Goal: Task Accomplishment & Management: Use online tool/utility

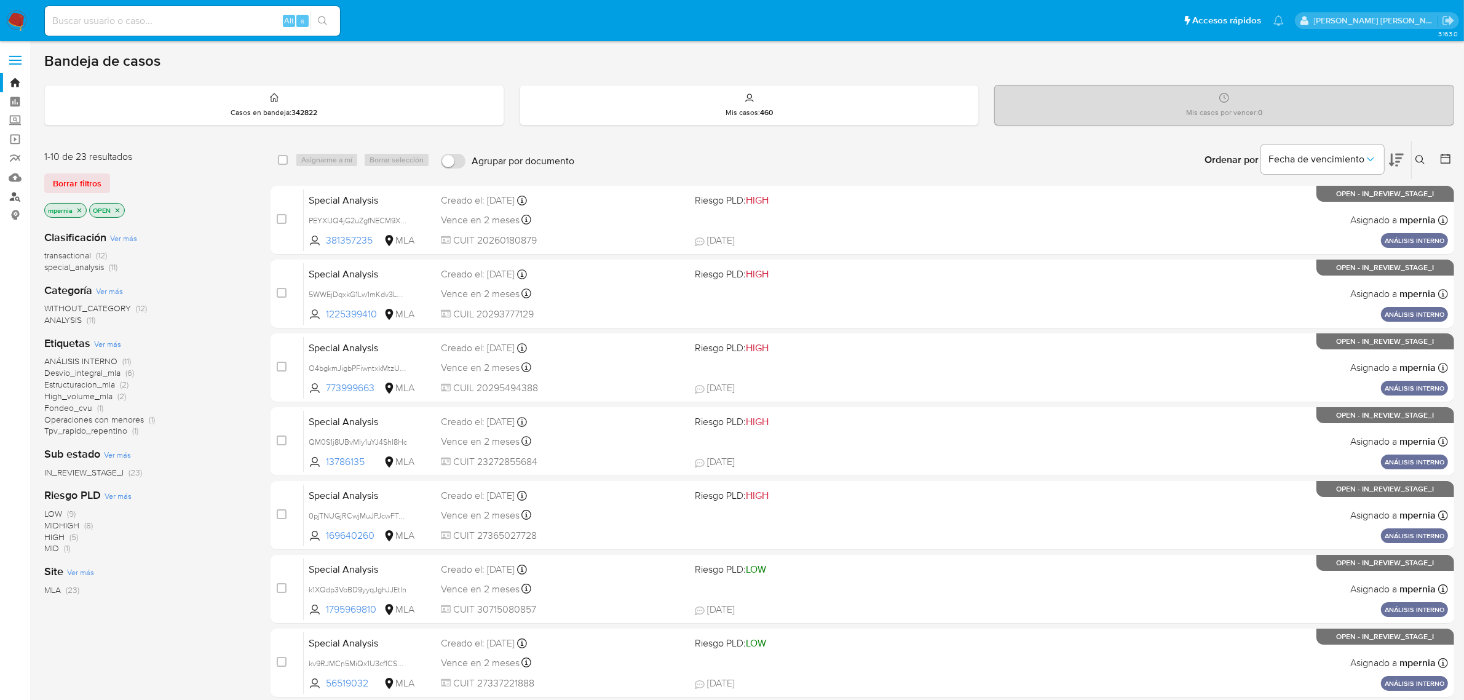
click at [20, 198] on link "Buscador de personas" at bounding box center [73, 196] width 146 height 19
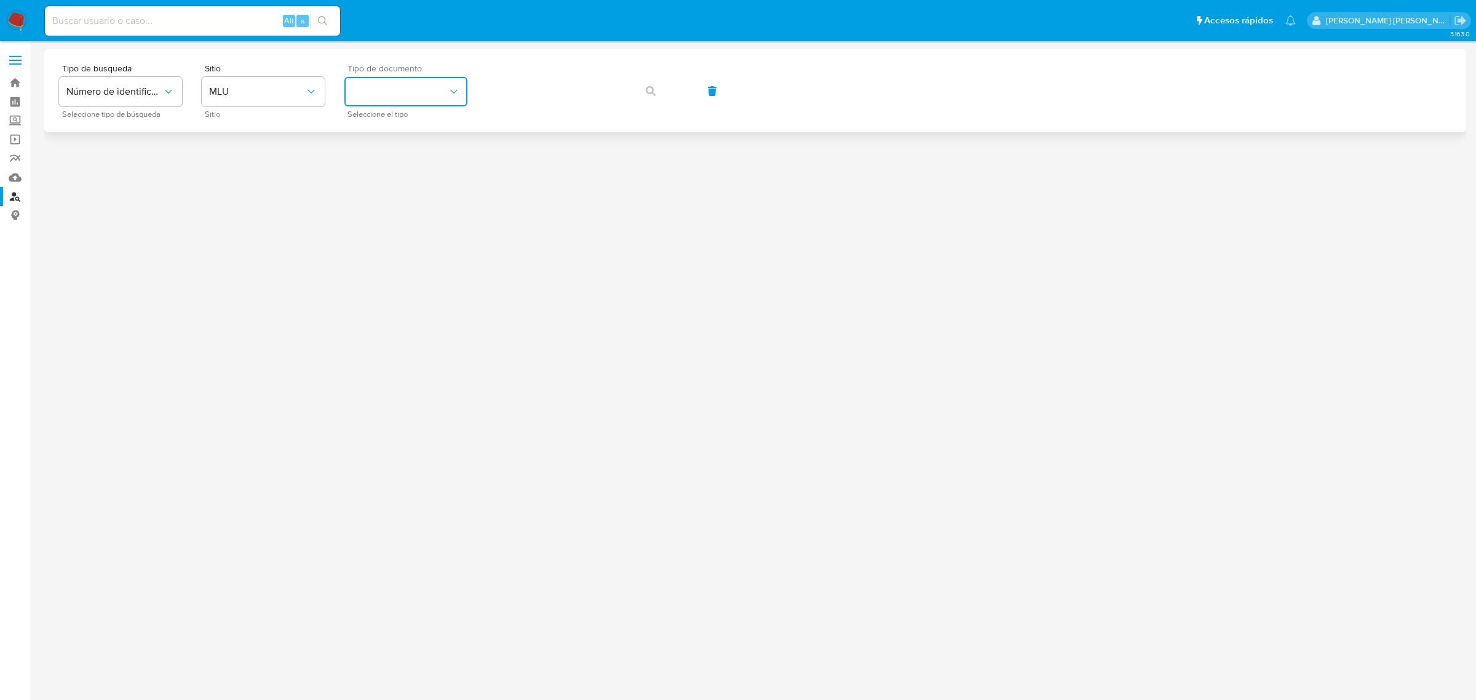
click at [452, 90] on icon "identificationType" at bounding box center [454, 91] width 12 height 12
click at [293, 95] on span "MLU" at bounding box center [257, 91] width 96 height 12
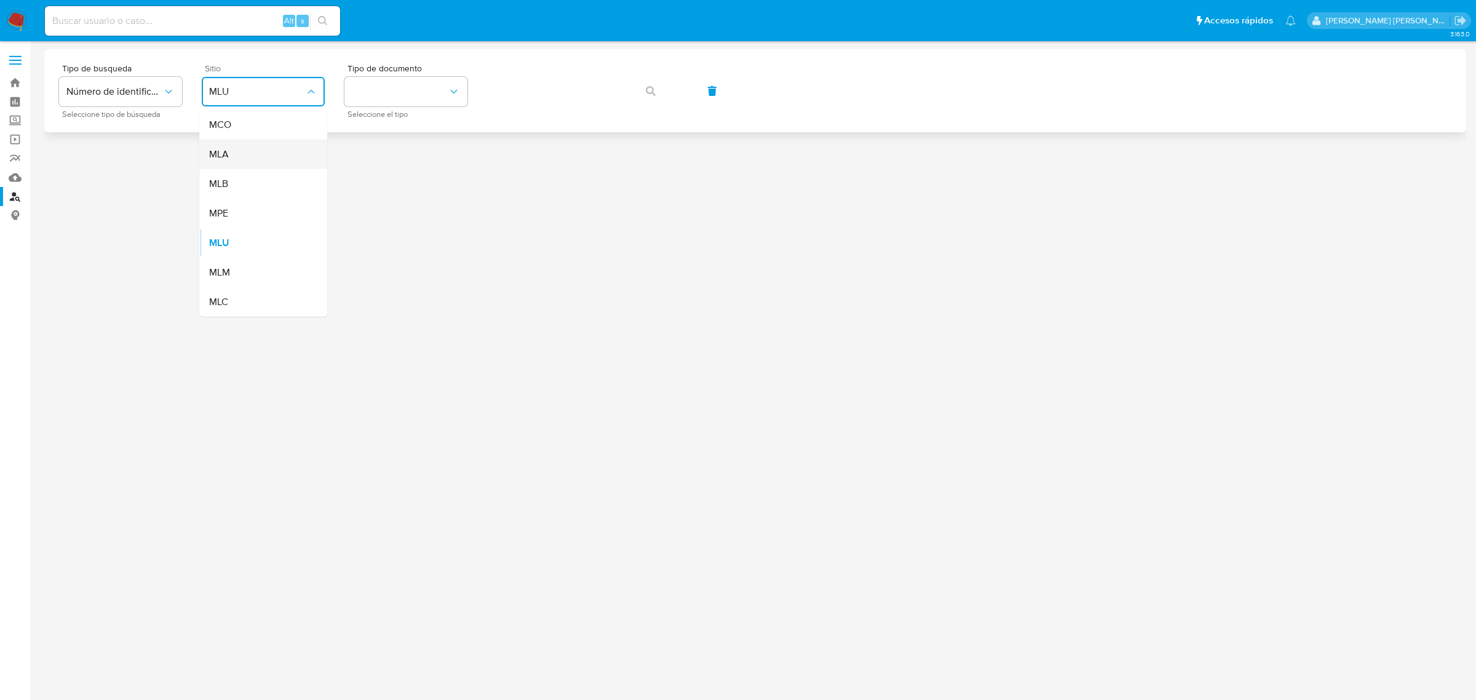
click at [214, 145] on div "MLA" at bounding box center [259, 155] width 101 height 30
click at [430, 80] on button "identificationType" at bounding box center [405, 92] width 123 height 30
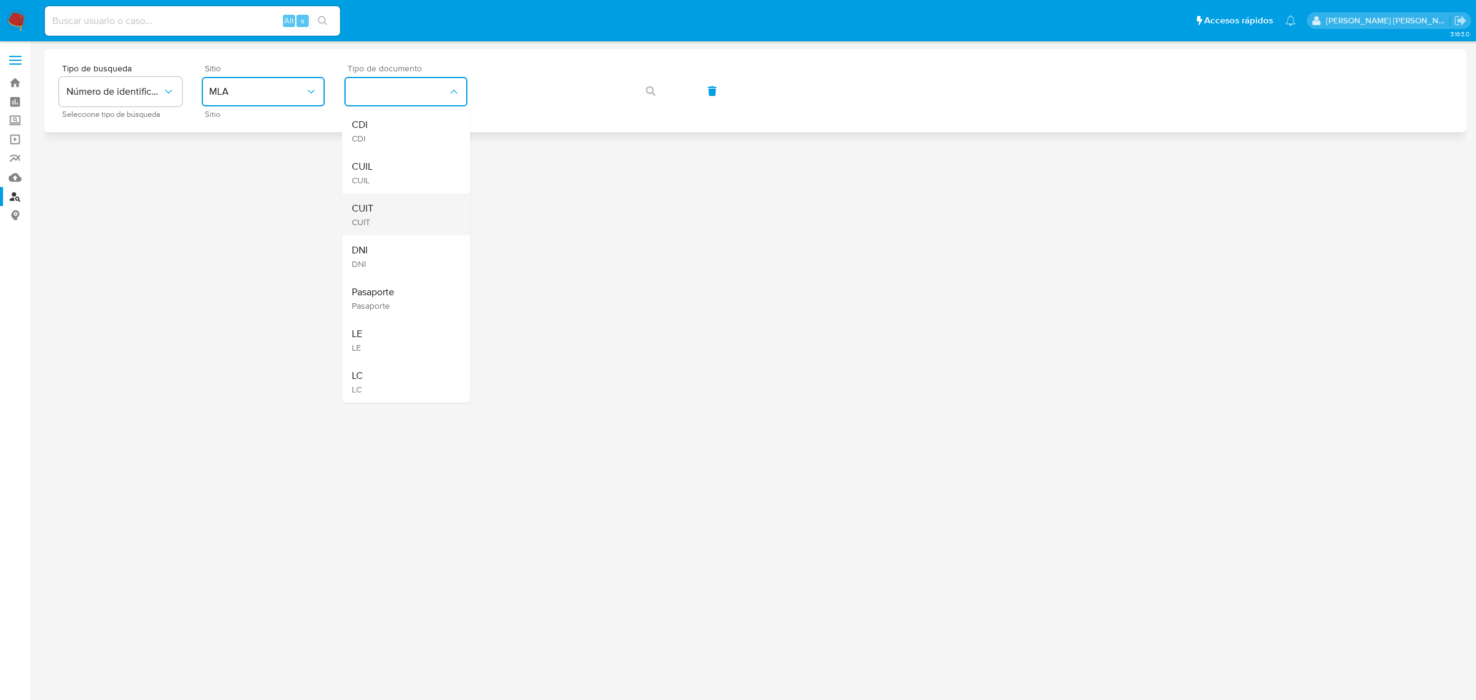
click at [378, 207] on div "CUIT CUIT" at bounding box center [402, 215] width 101 height 42
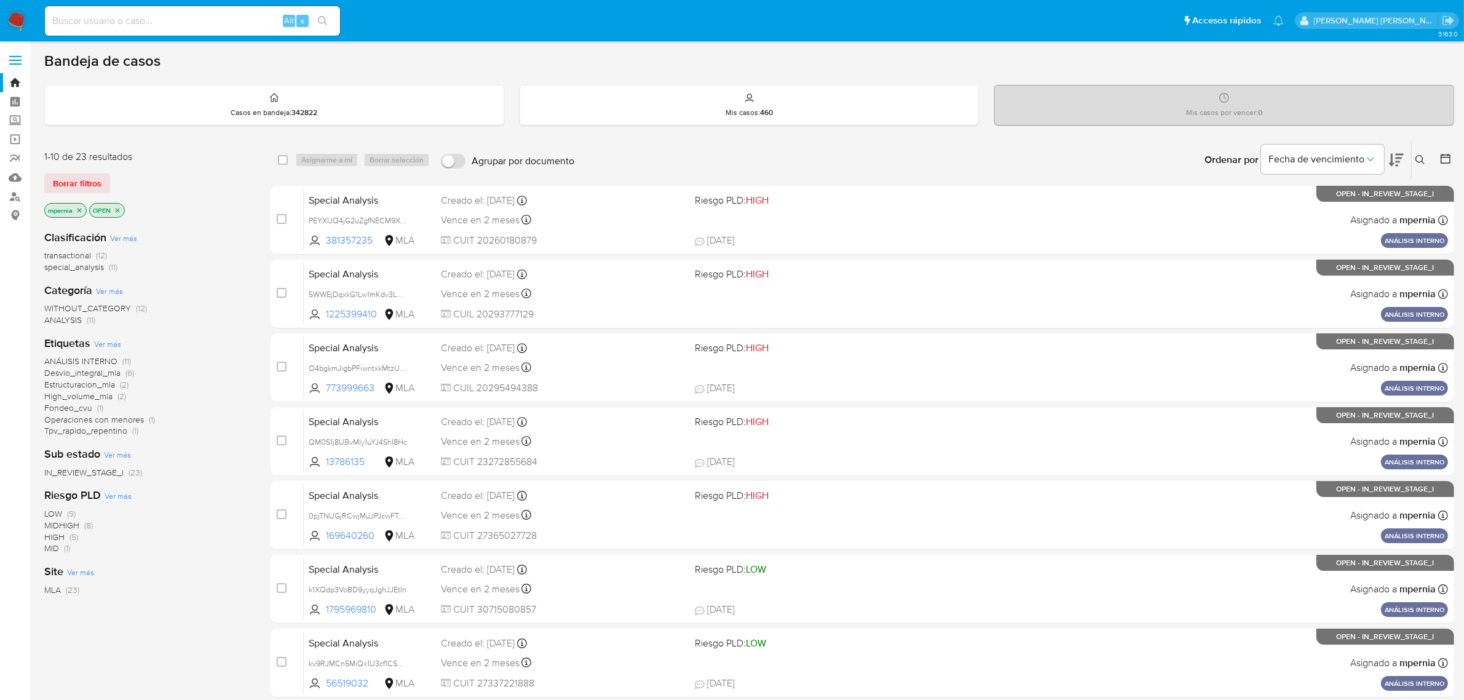
click at [78, 207] on icon "close-filter" at bounding box center [79, 210] width 7 height 7
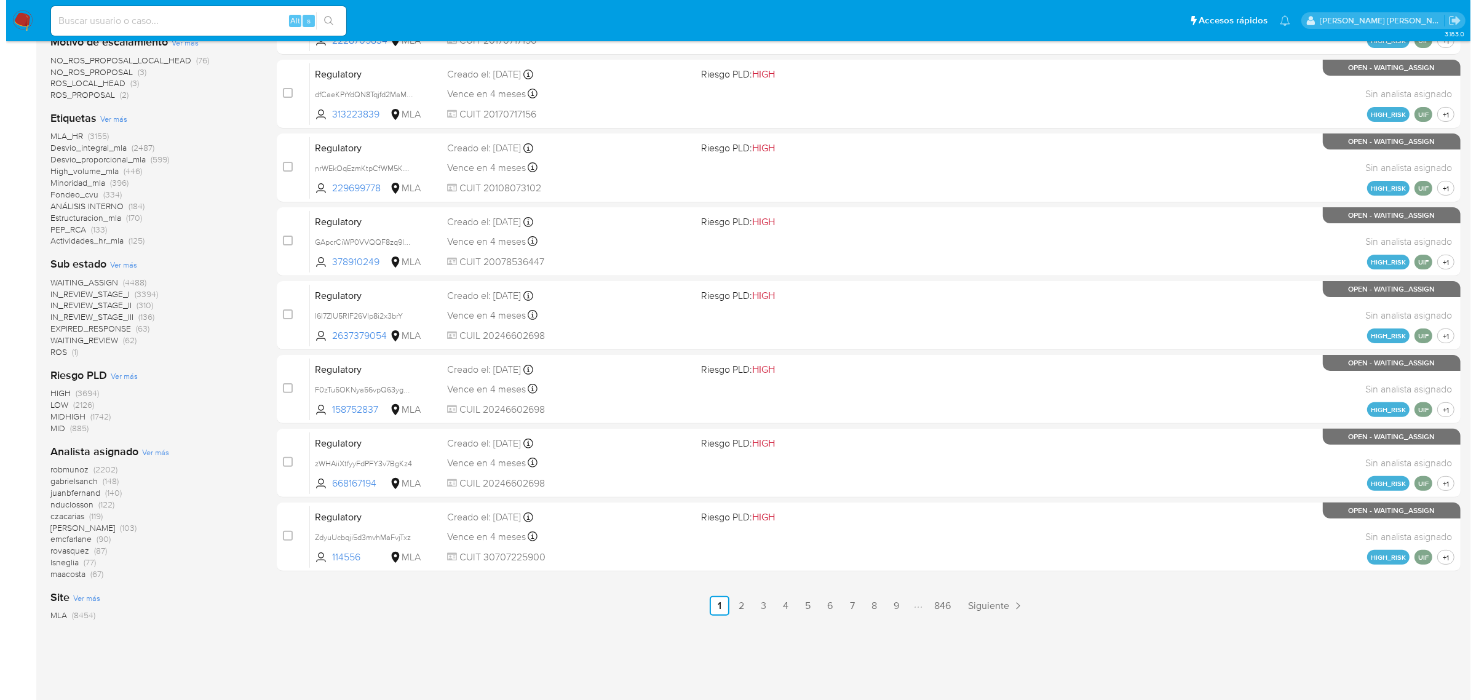
scroll to position [379, 0]
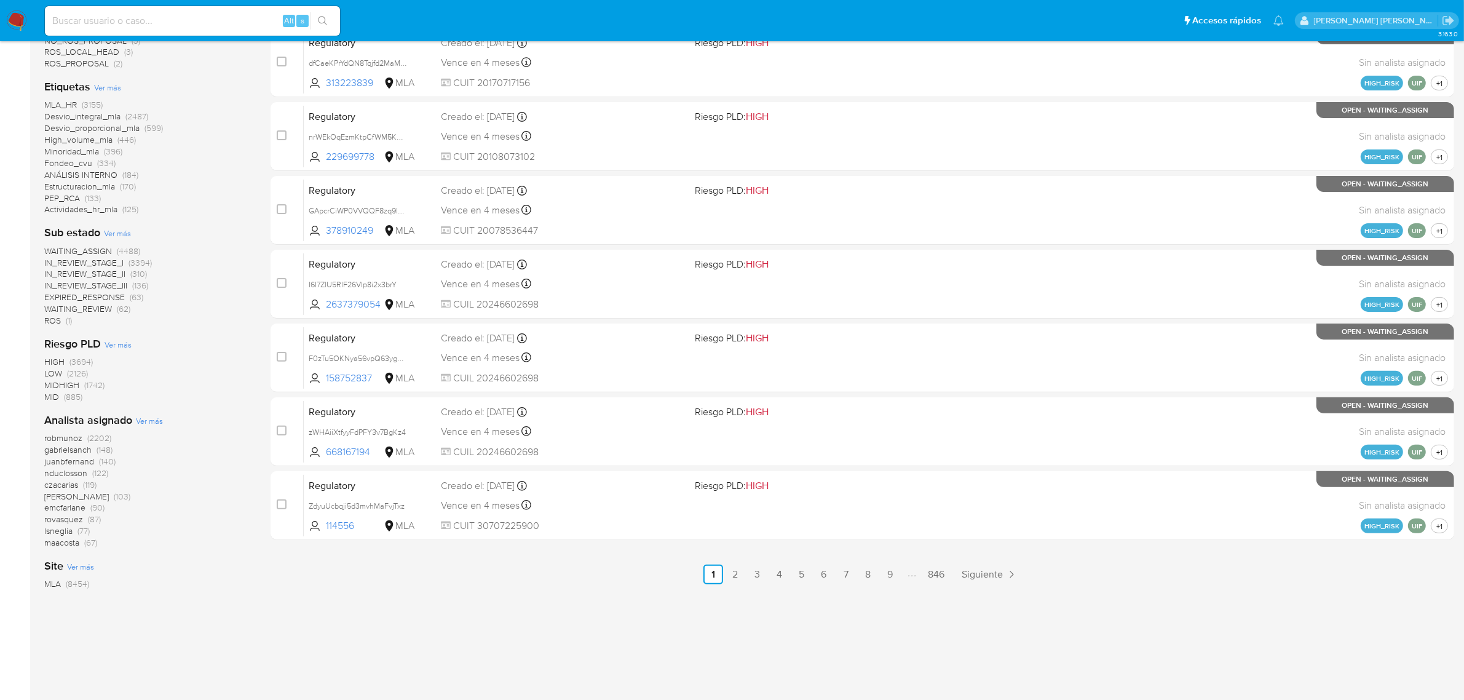
click at [152, 419] on span "Ver más" at bounding box center [149, 420] width 27 height 11
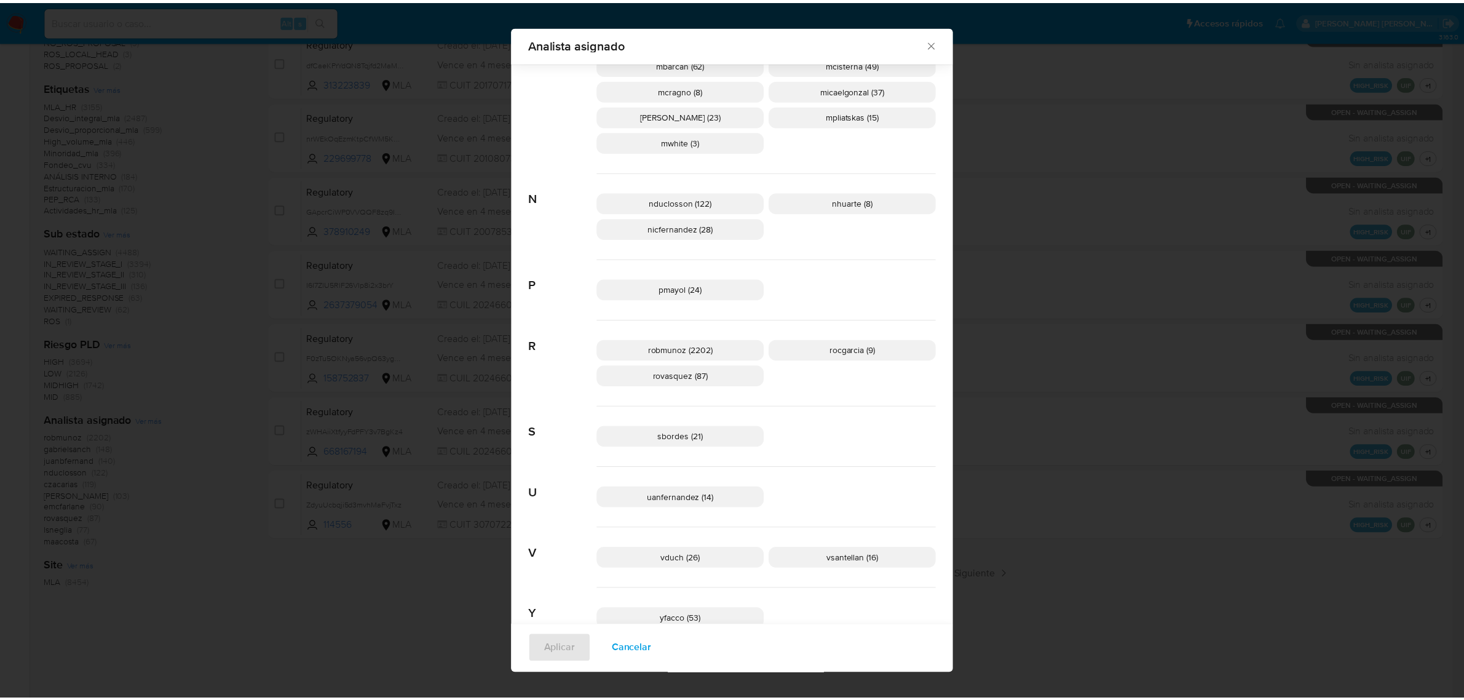
scroll to position [718, 0]
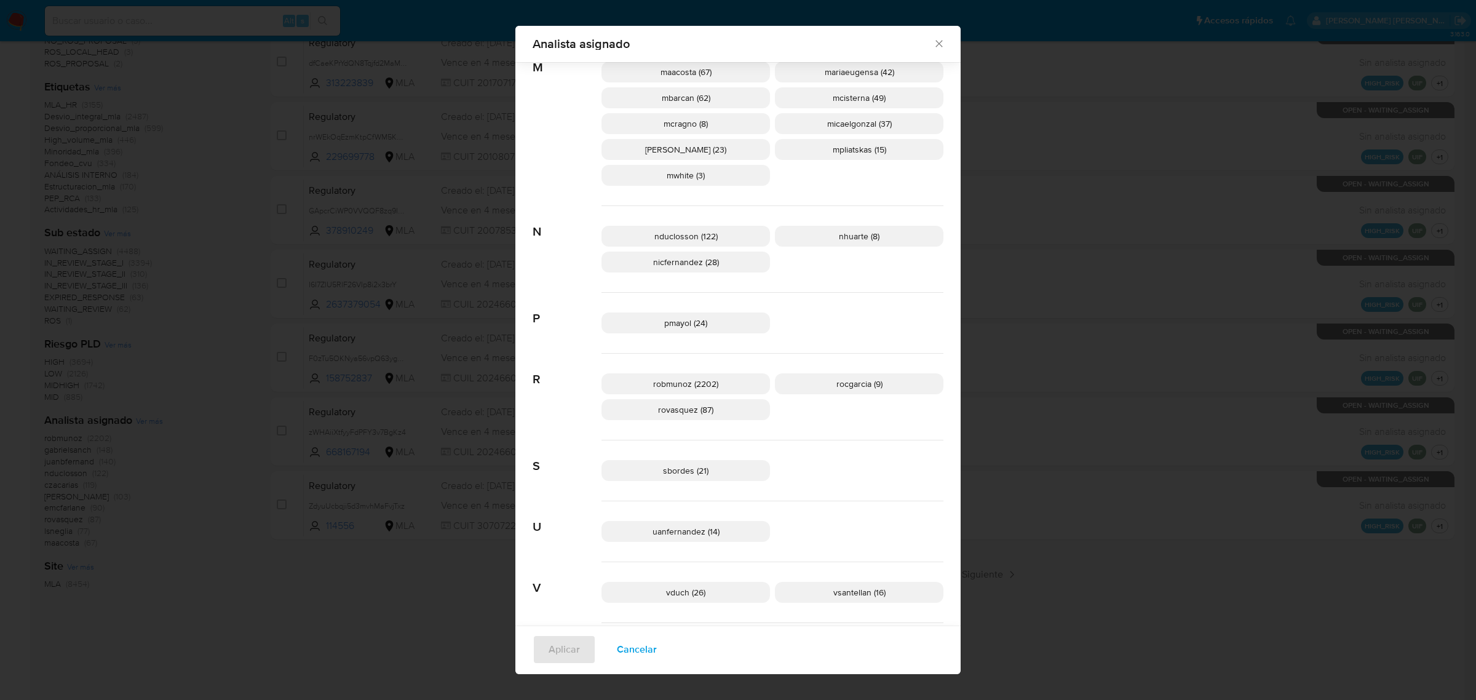
click at [935, 48] on icon "Cerrar" at bounding box center [939, 44] width 12 height 12
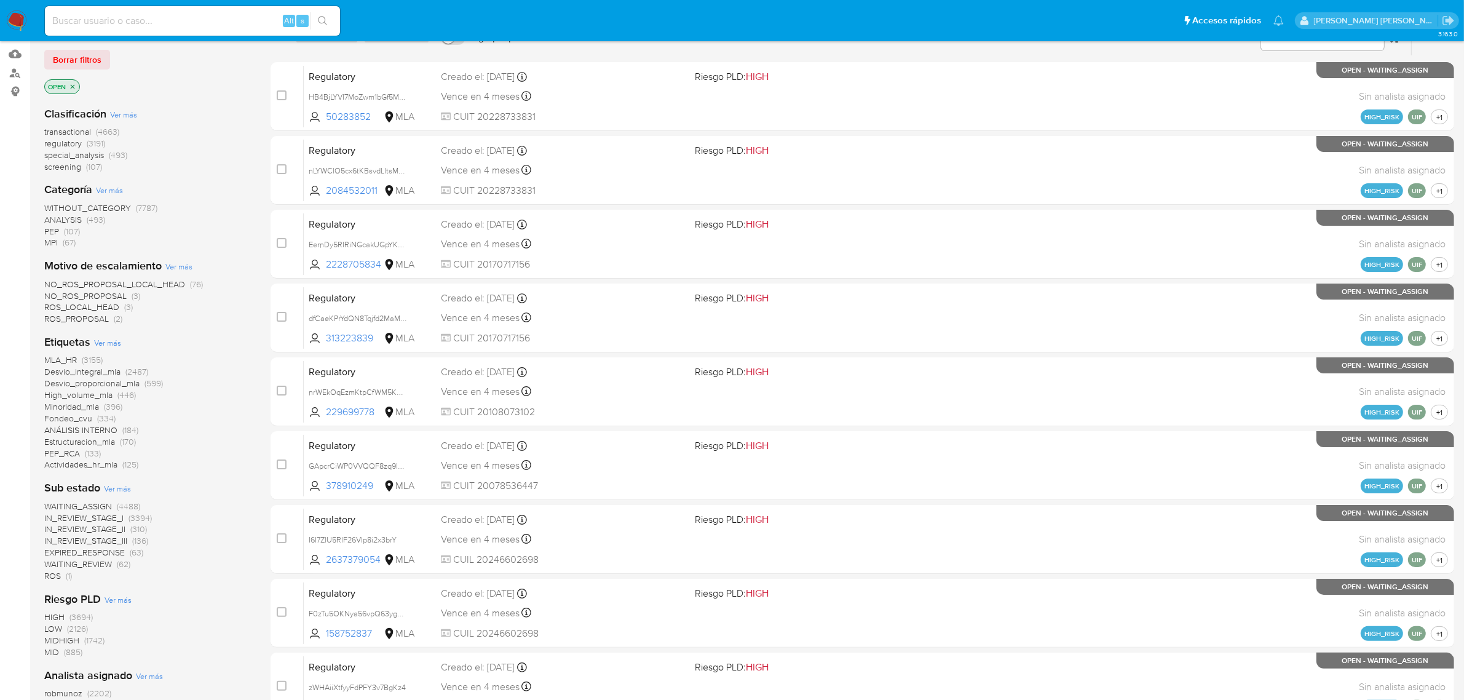
scroll to position [71, 0]
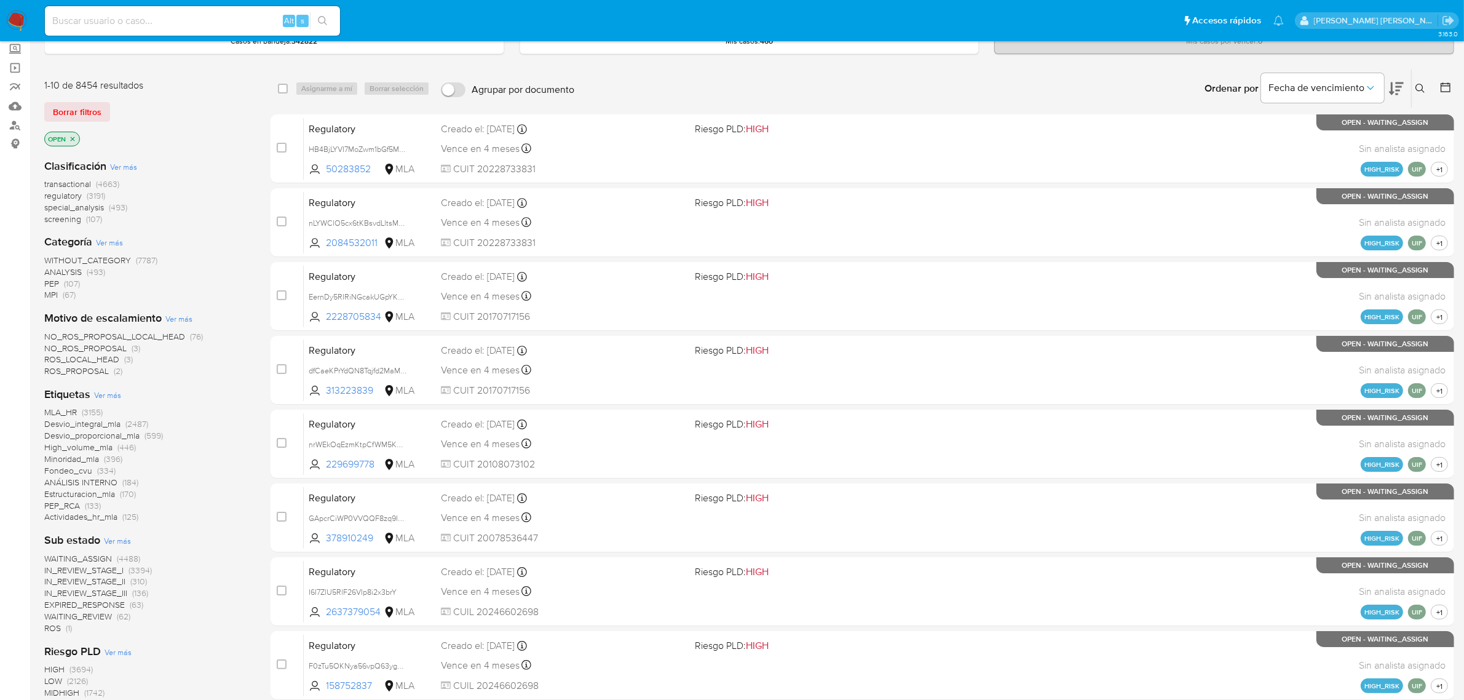
click at [72, 183] on span "transactional" at bounding box center [67, 184] width 47 height 12
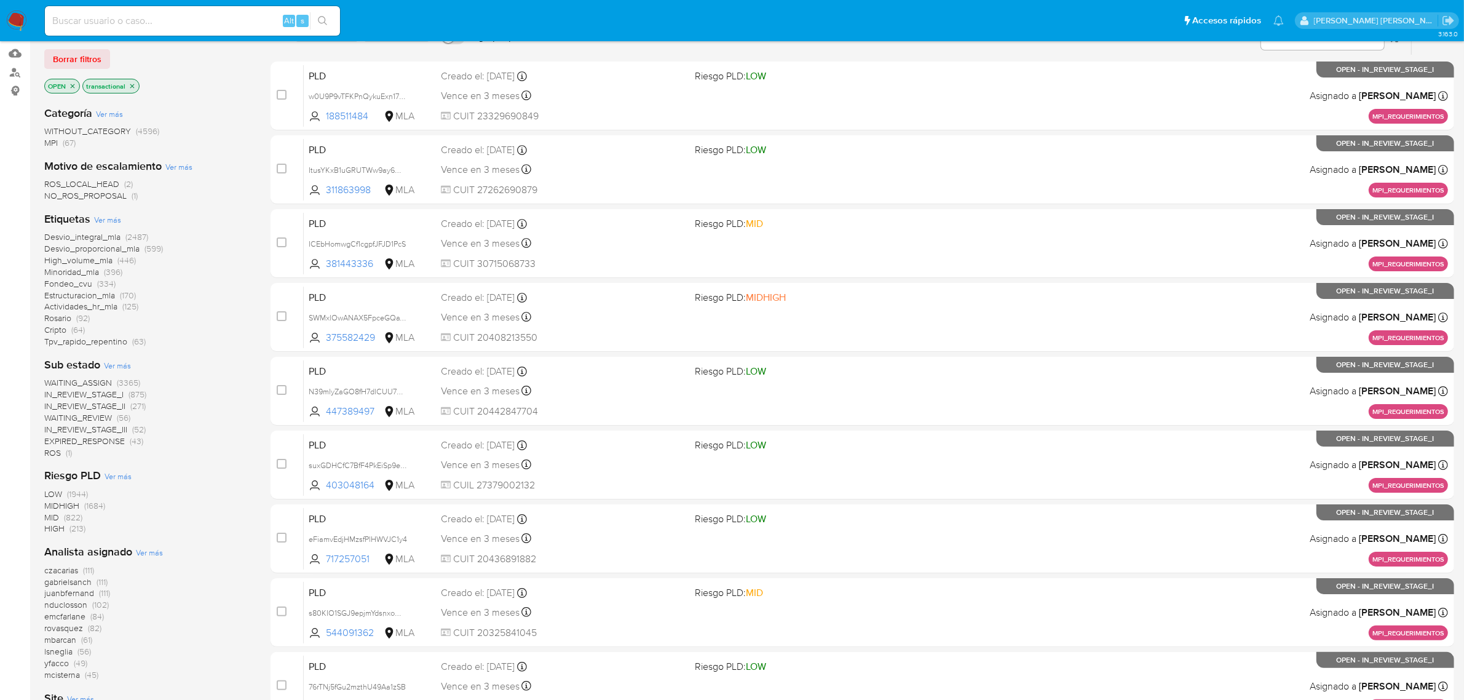
scroll to position [302, 0]
